Goal: Task Accomplishment & Management: Use online tool/utility

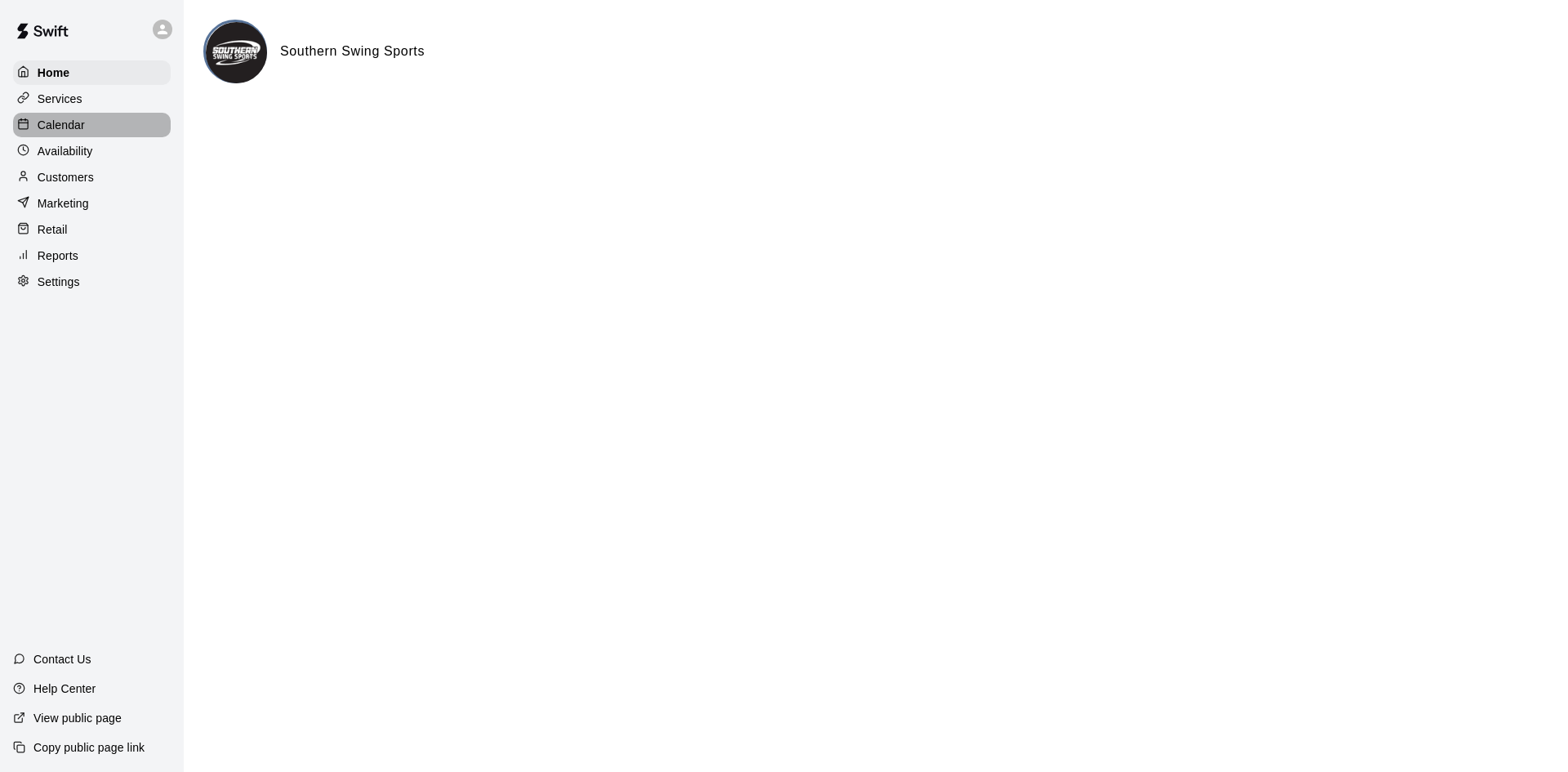
click at [83, 127] on p "Calendar" at bounding box center [61, 124] width 48 height 16
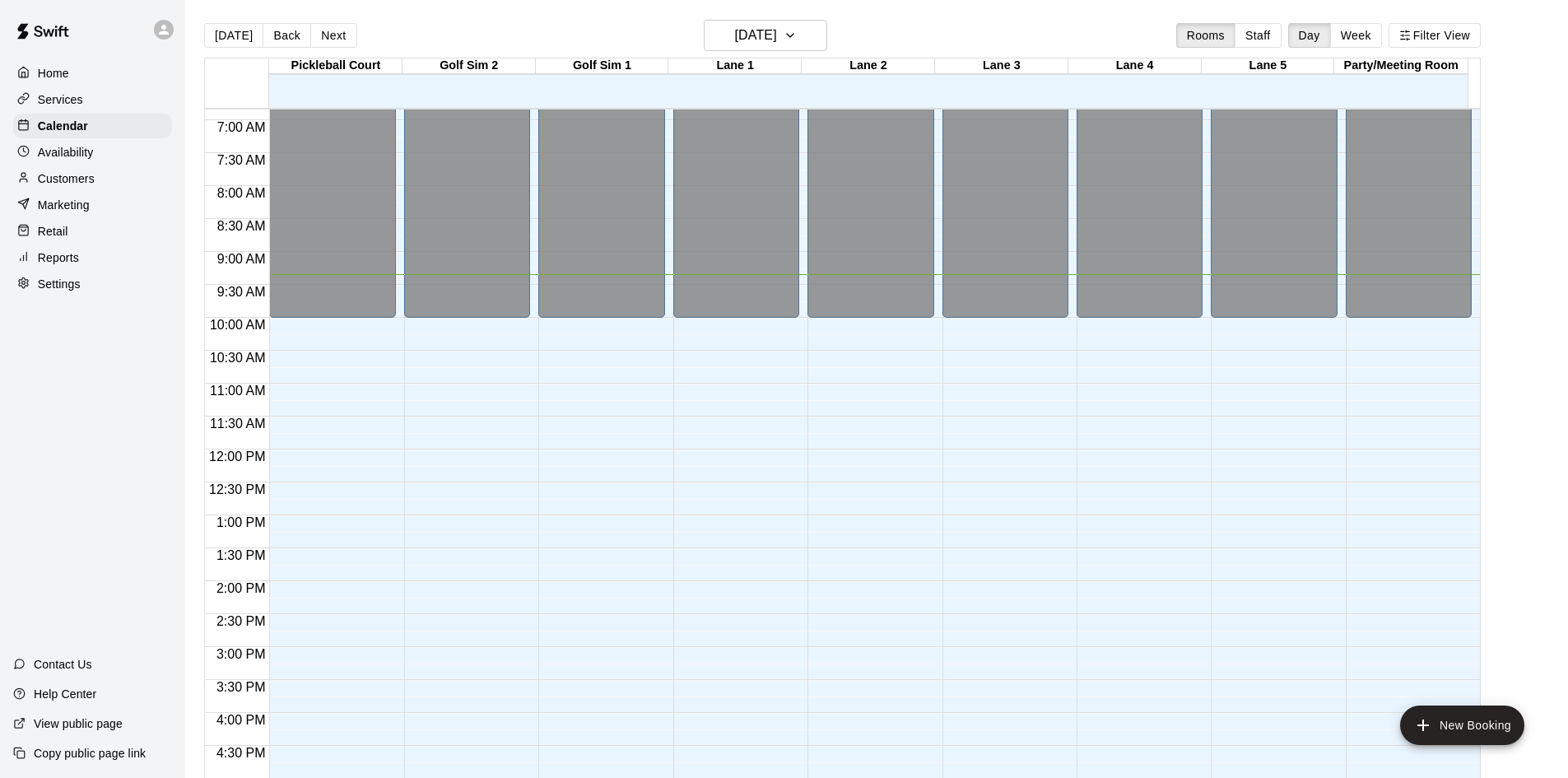
scroll to position [697, 0]
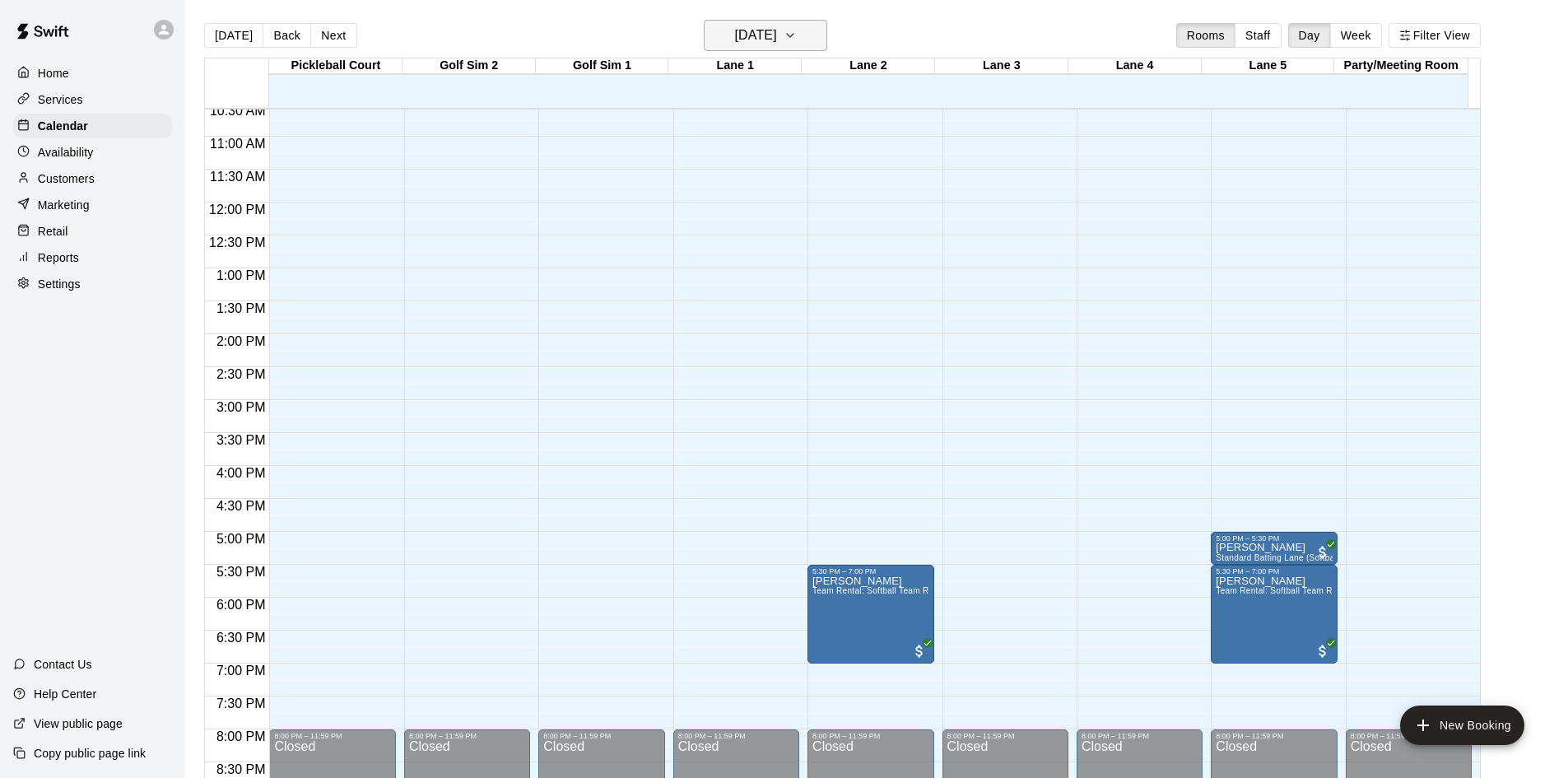
click at [772, 47] on button "[DATE]" at bounding box center [765, 35] width 123 height 31
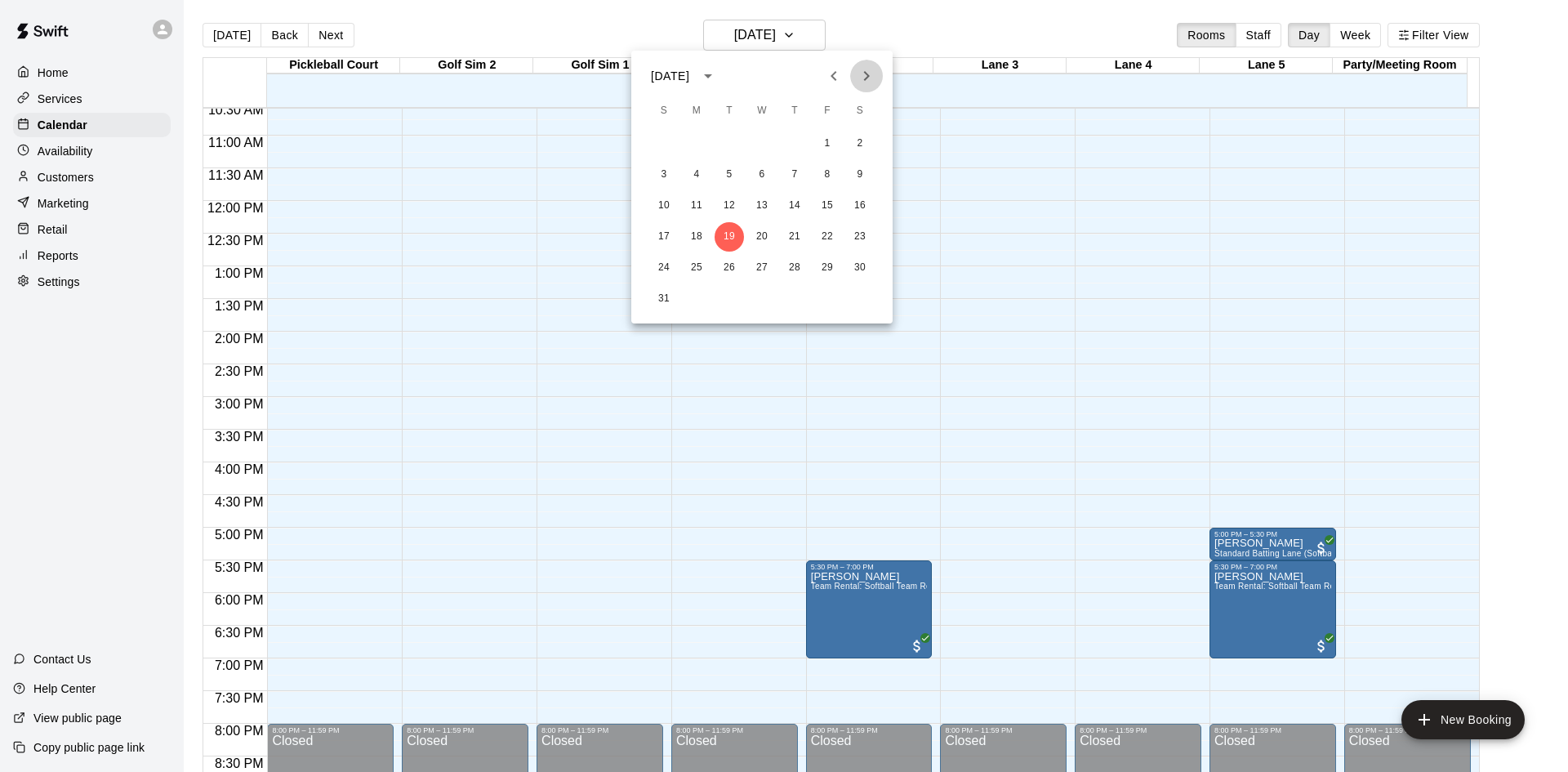
click at [872, 77] on icon "Next month" at bounding box center [866, 75] width 19 height 19
click at [64, 77] on div at bounding box center [784, 386] width 1568 height 772
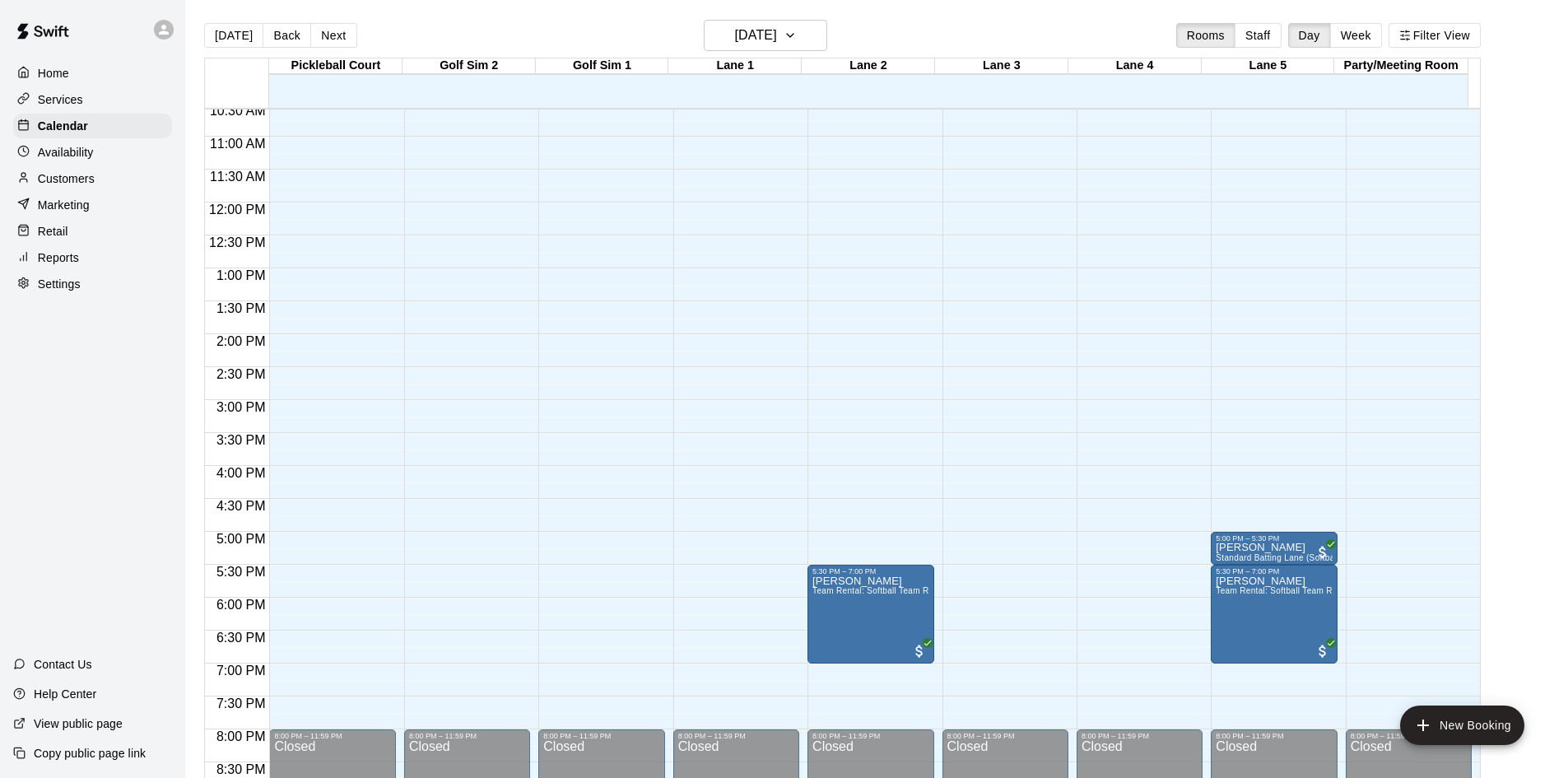
click at [57, 77] on p "Home" at bounding box center [53, 73] width 31 height 16
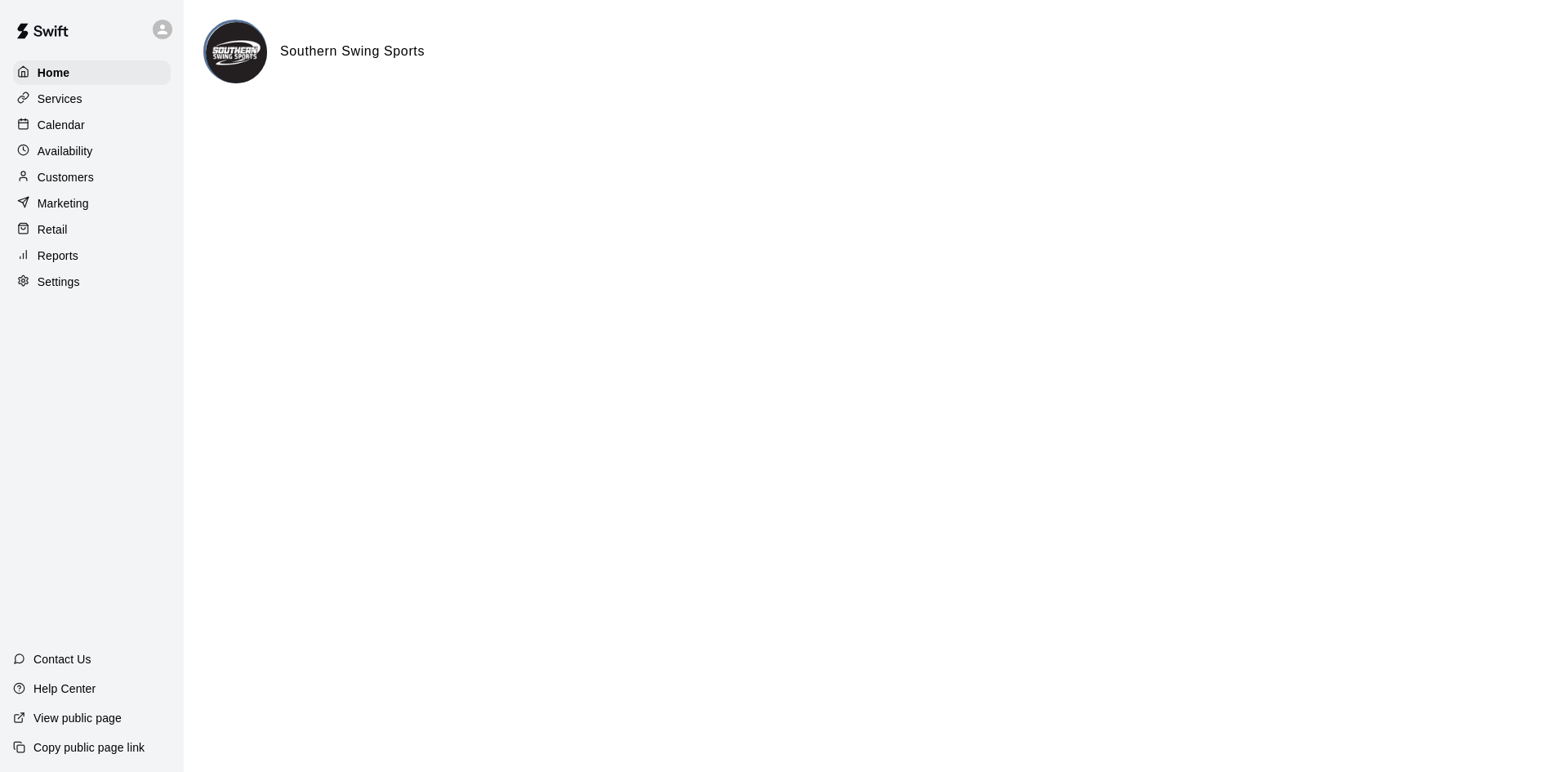
click at [80, 127] on p "Calendar" at bounding box center [61, 124] width 48 height 16
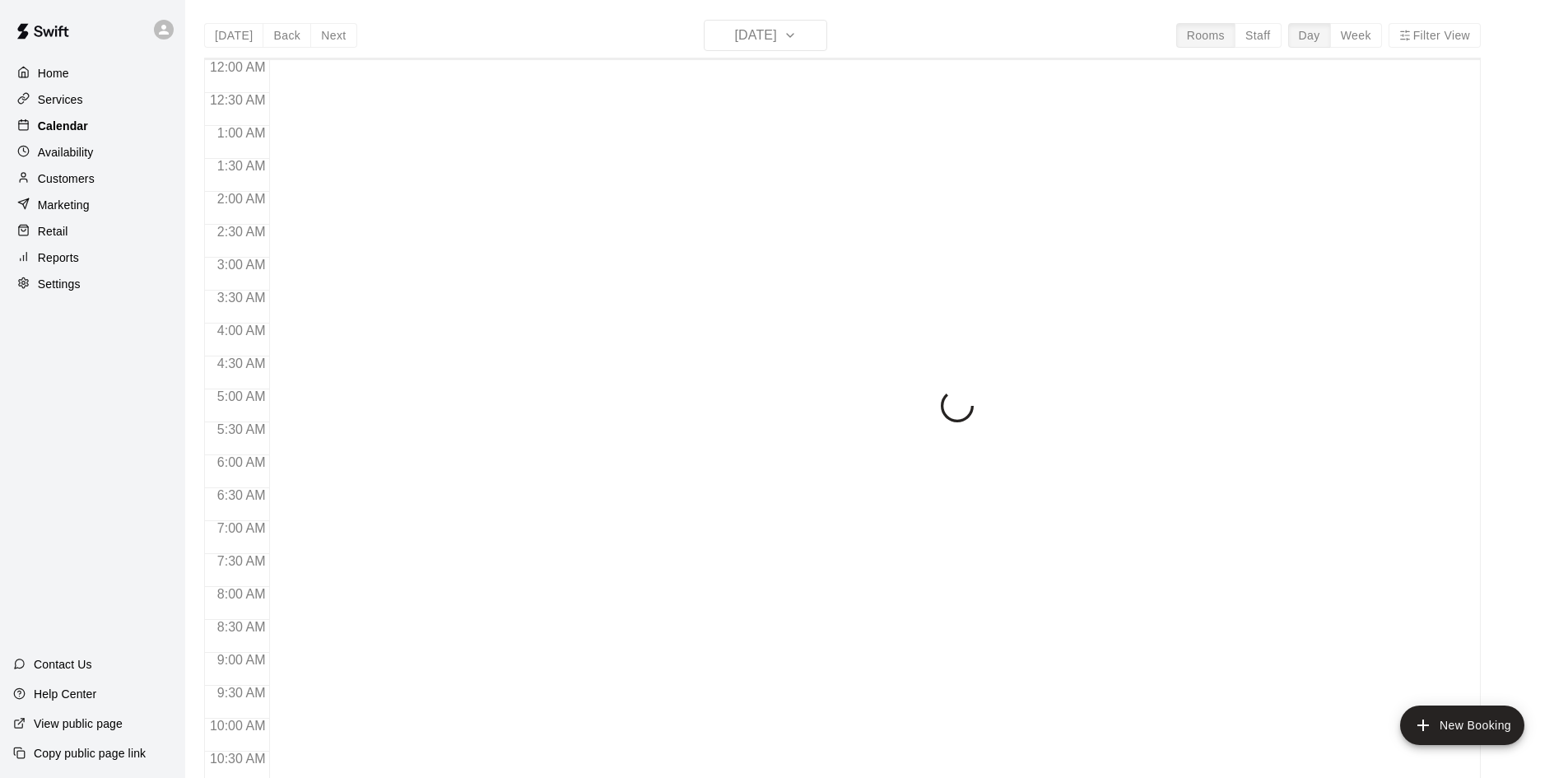
scroll to position [616, 0]
